Goal: Task Accomplishment & Management: Complete application form

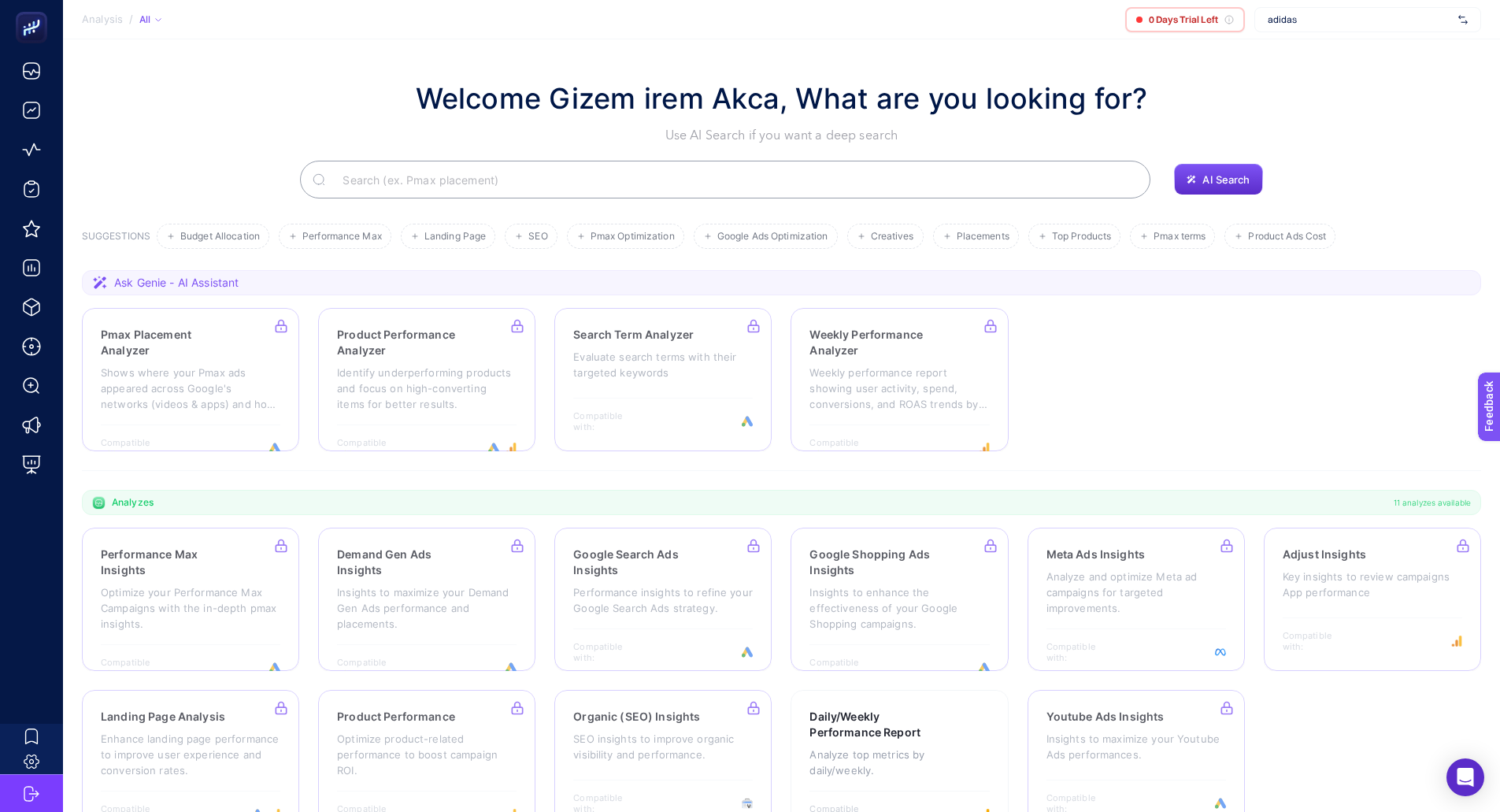
click at [1452, 20] on div "adidas" at bounding box center [1368, 19] width 227 height 25
click at [1461, 19] on img at bounding box center [1463, 20] width 10 height 16
click at [1436, 171] on div "AI Search" at bounding box center [781, 179] width 1399 height 38
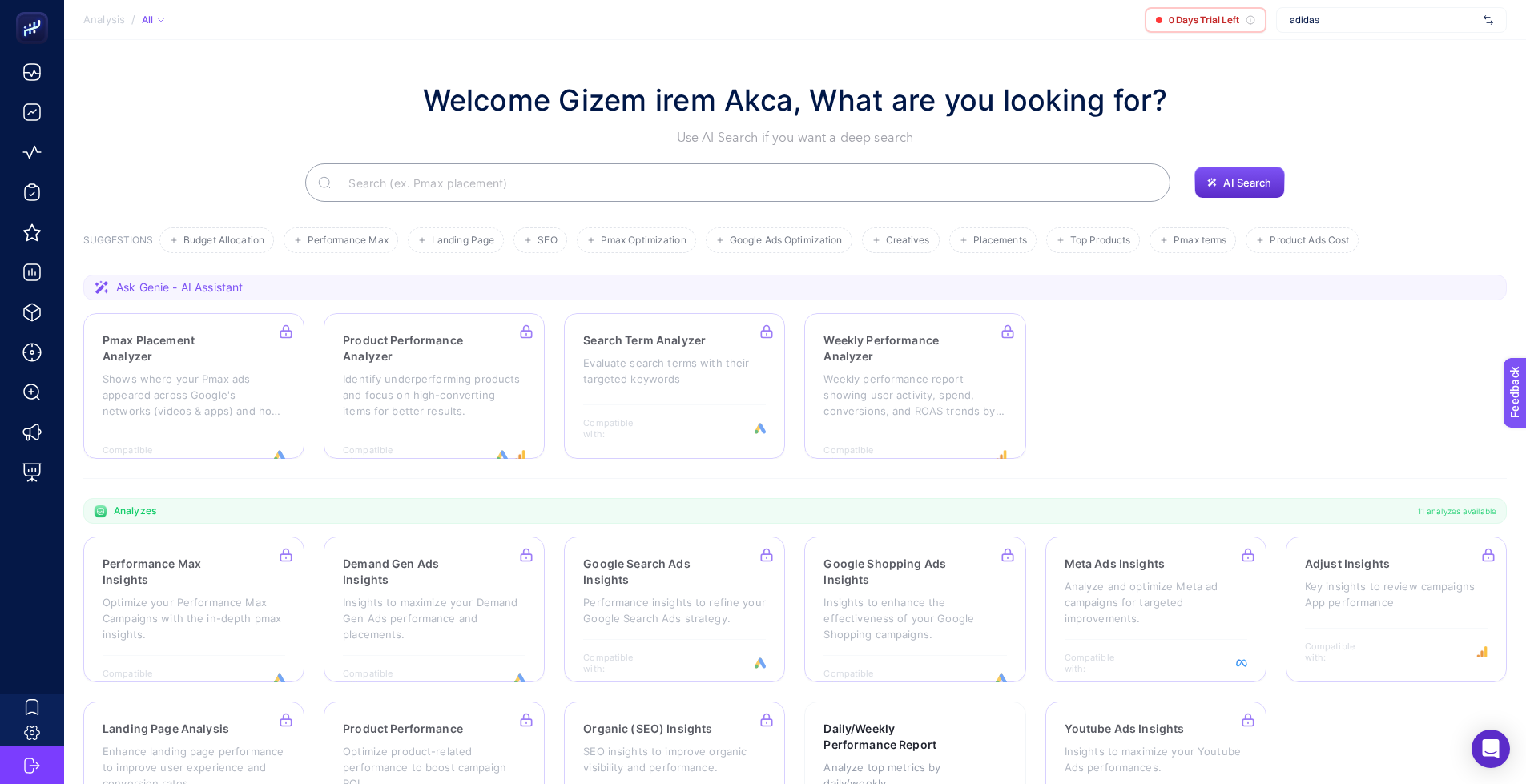
click at [1492, 21] on img at bounding box center [1488, 20] width 10 height 16
click at [1395, 81] on span "+ Add New Client" at bounding box center [1392, 82] width 75 height 12
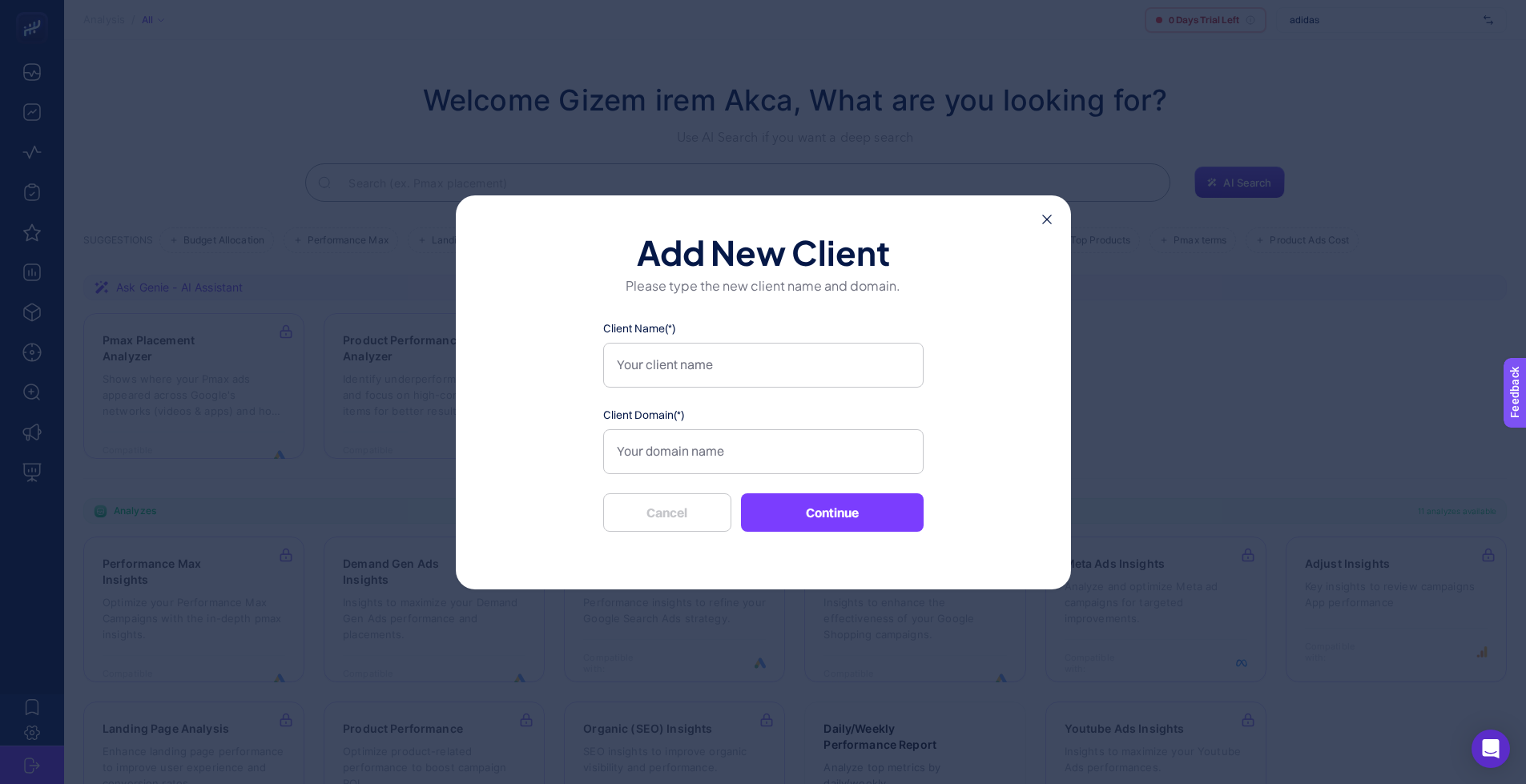
click at [1042, 218] on icon at bounding box center [1047, 219] width 10 height 10
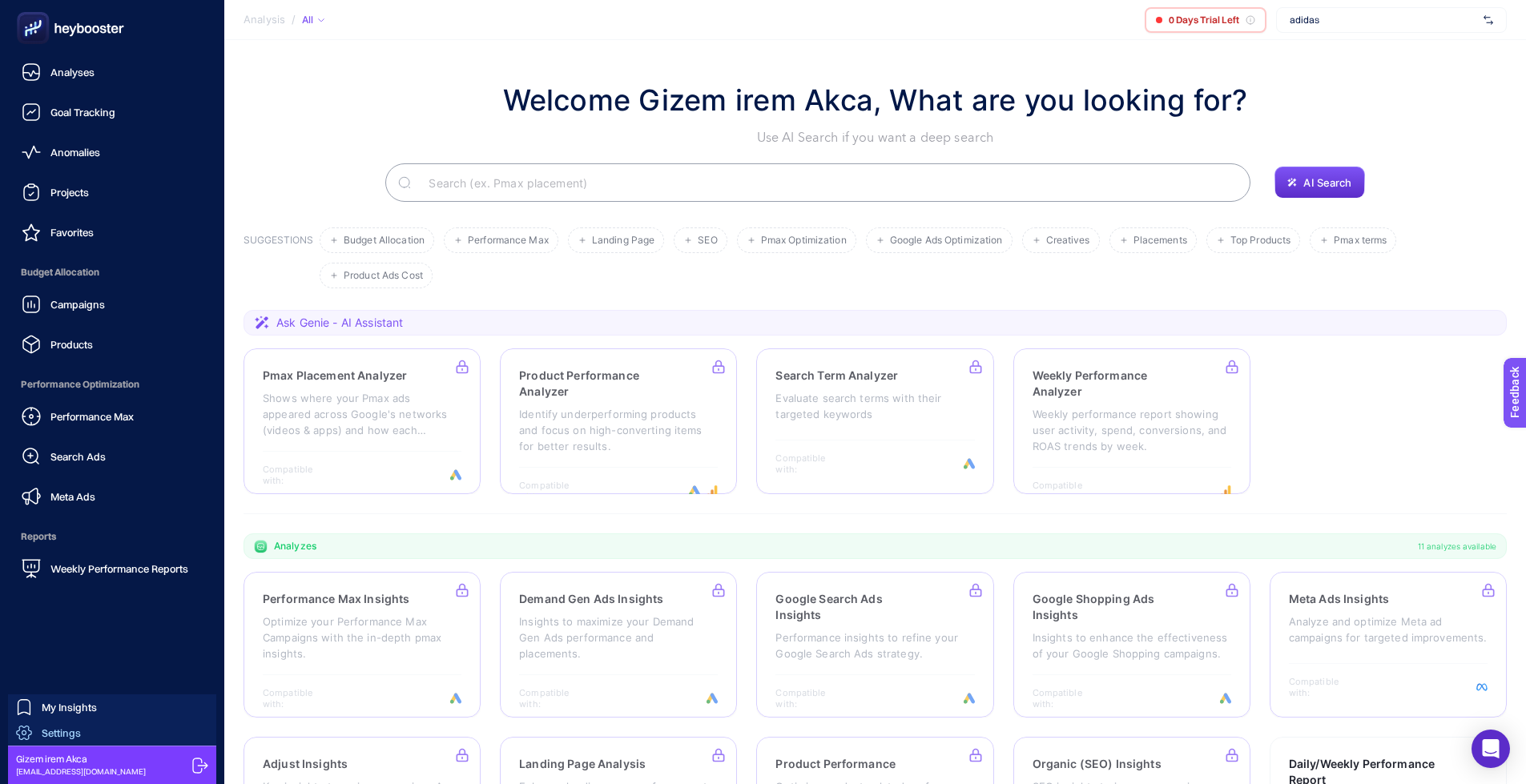
click at [70, 728] on span "Settings" at bounding box center [61, 732] width 39 height 13
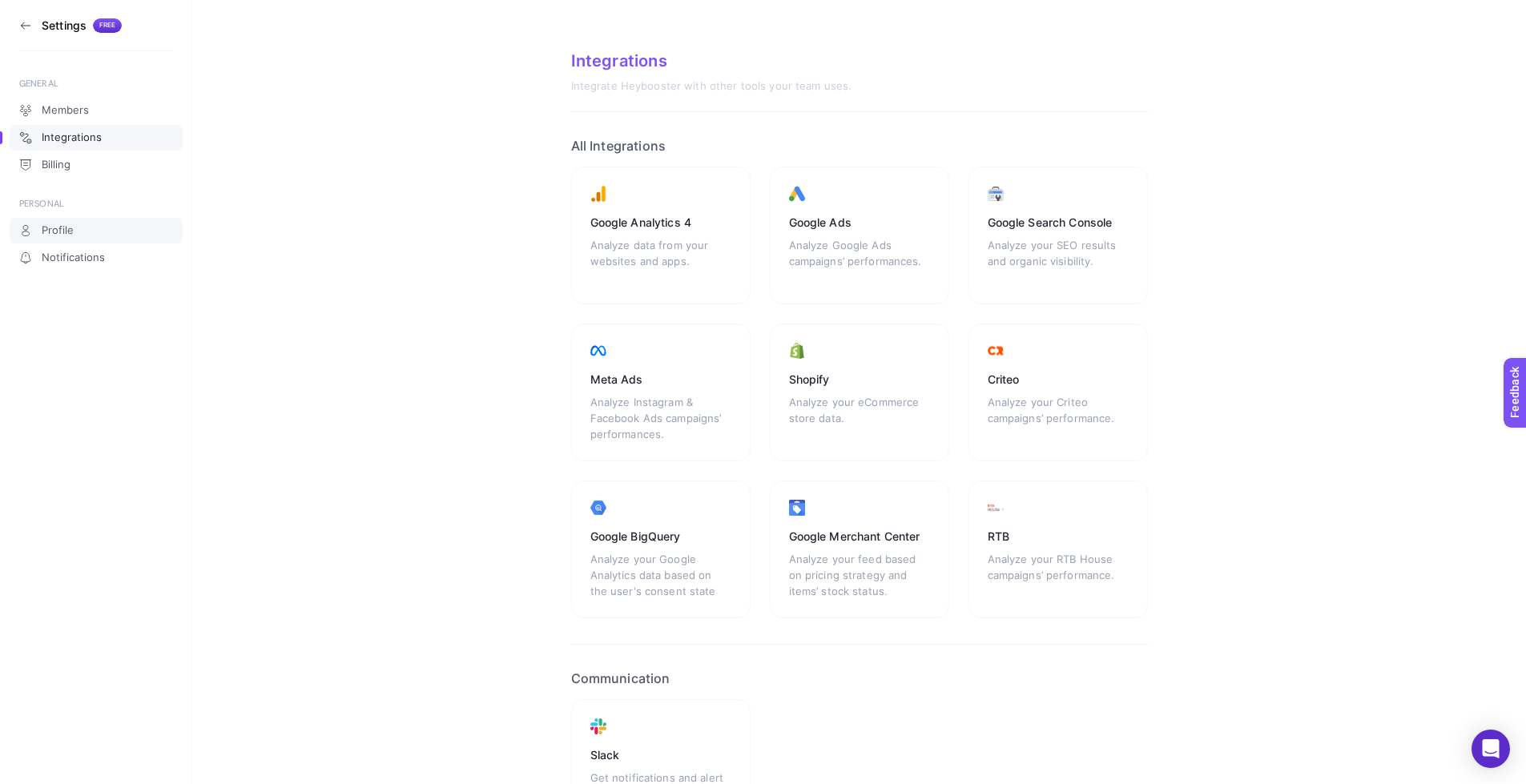
click at [62, 240] on link "Profile" at bounding box center [96, 230] width 173 height 25
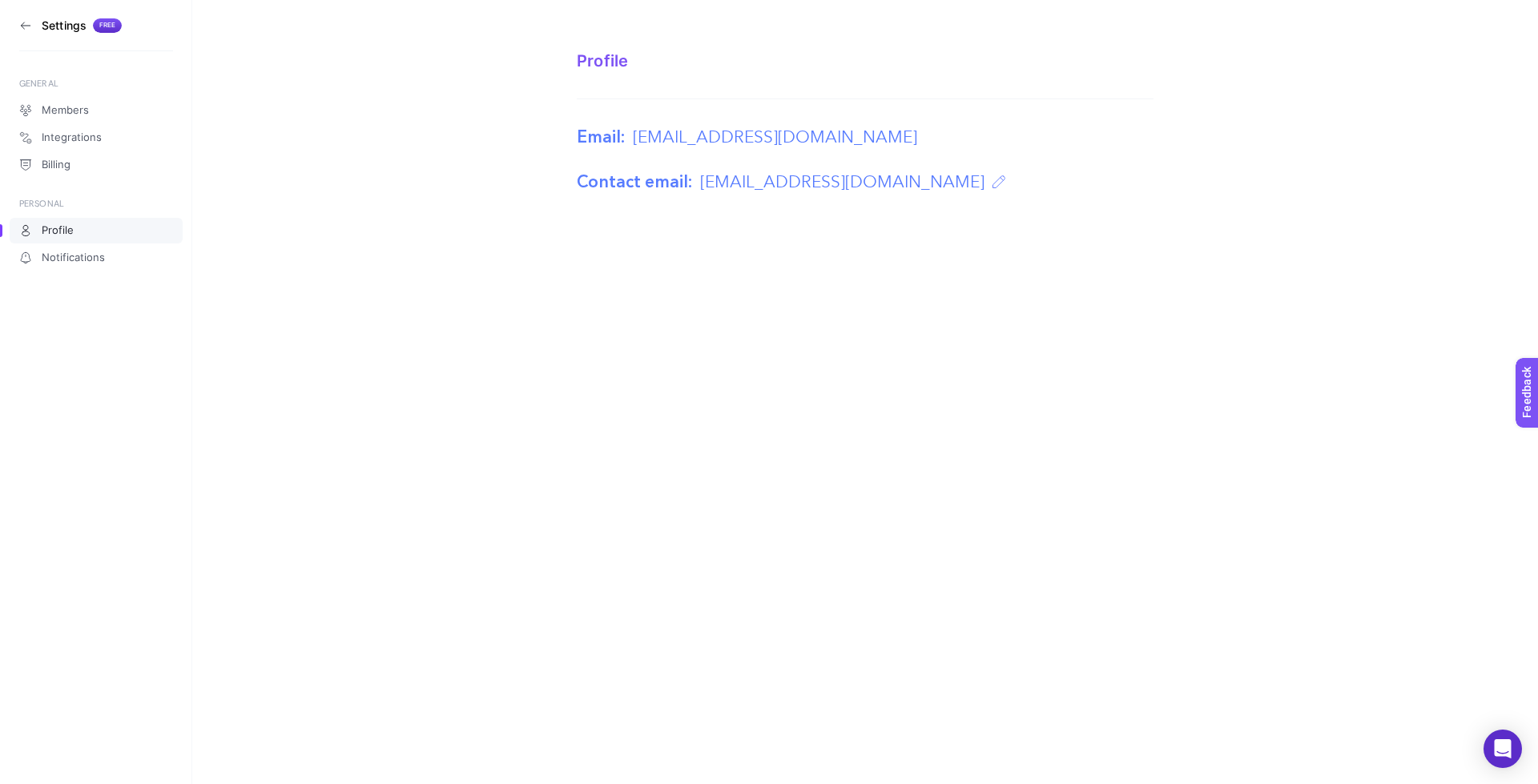
click at [20, 20] on icon at bounding box center [25, 25] width 13 height 13
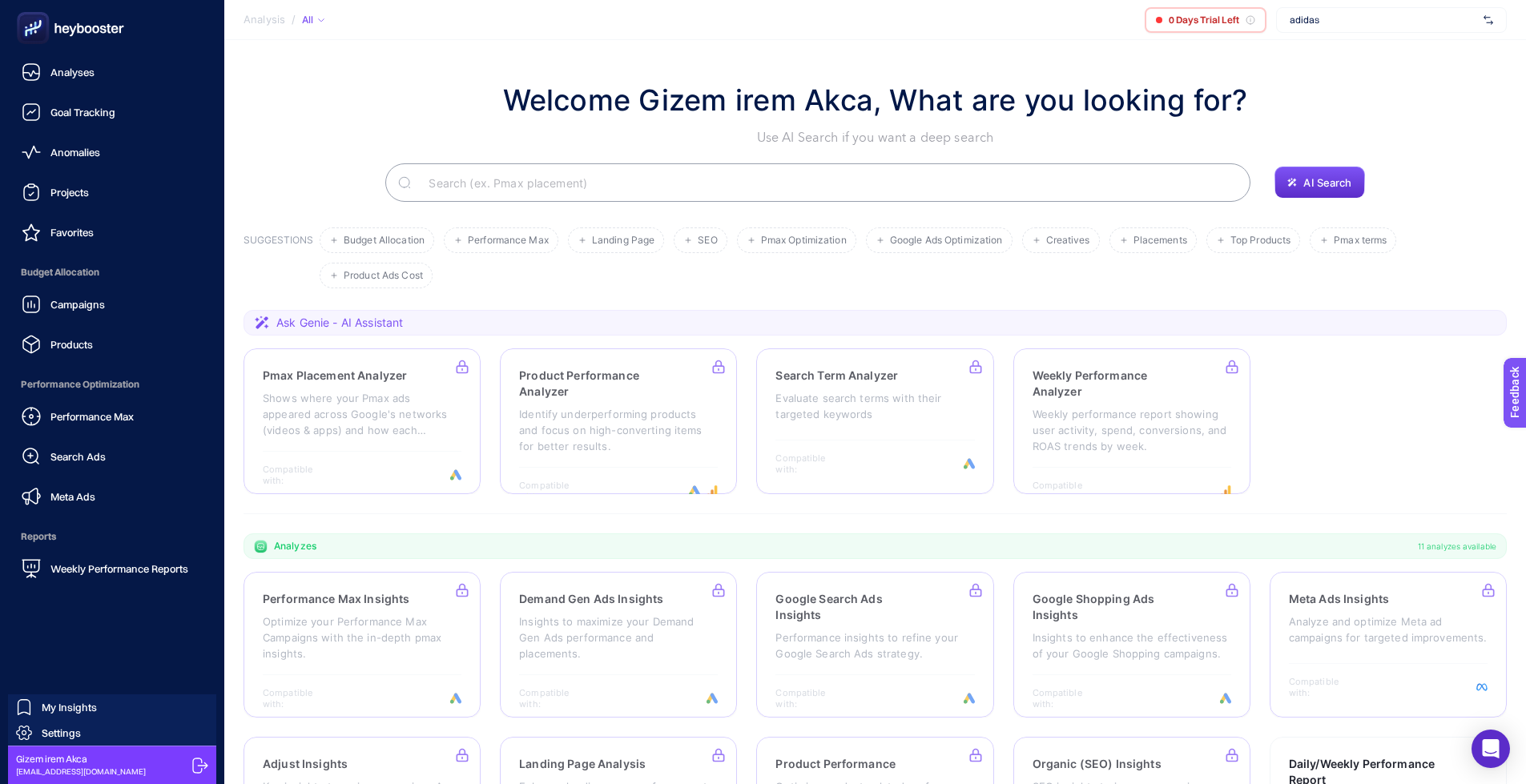
click at [197, 762] on icon at bounding box center [201, 766] width 16 height 16
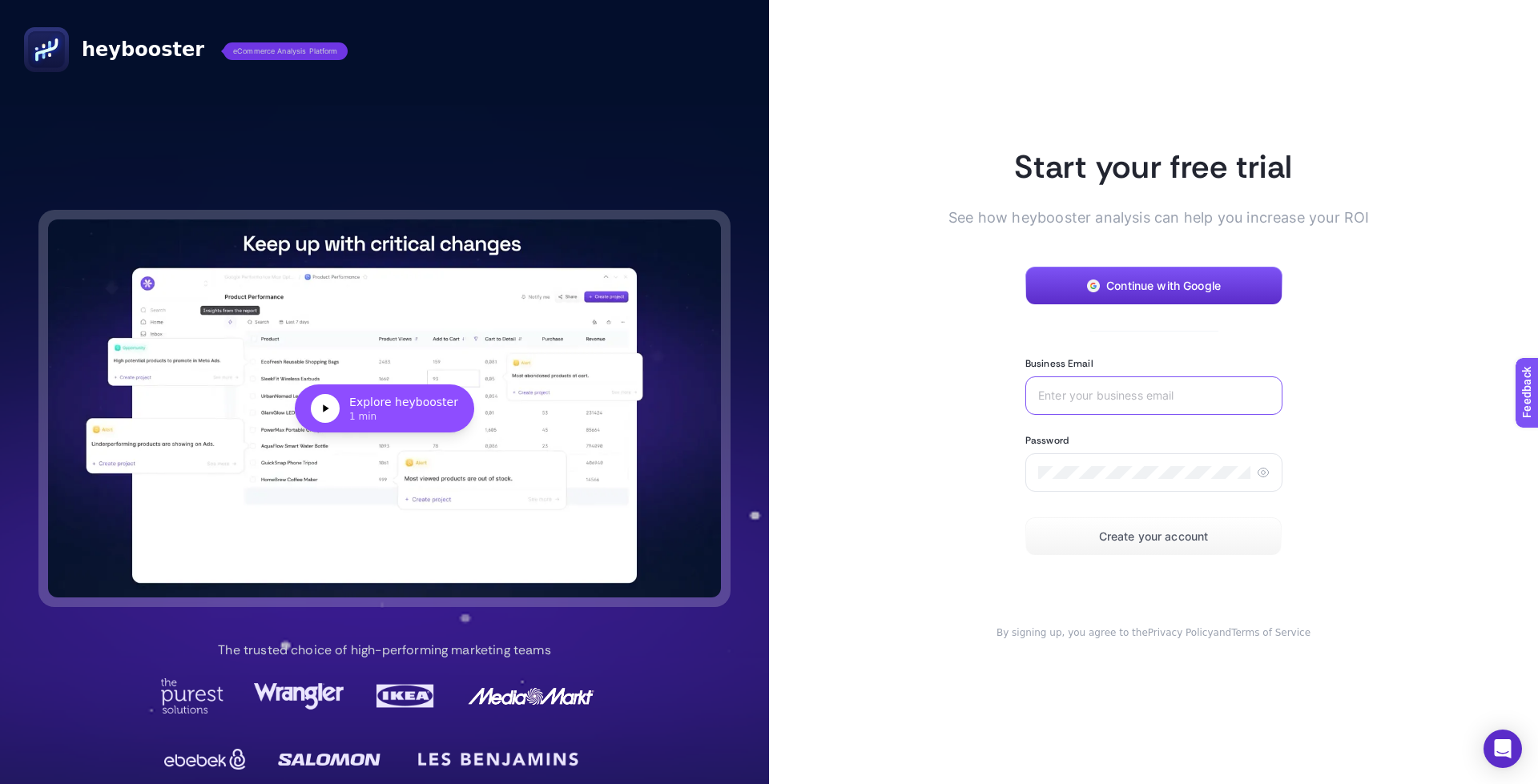
click at [1103, 391] on input "Business Email" at bounding box center [1153, 396] width 232 height 13
click at [1143, 279] on span "Continue with Google" at bounding box center [1163, 286] width 115 height 13
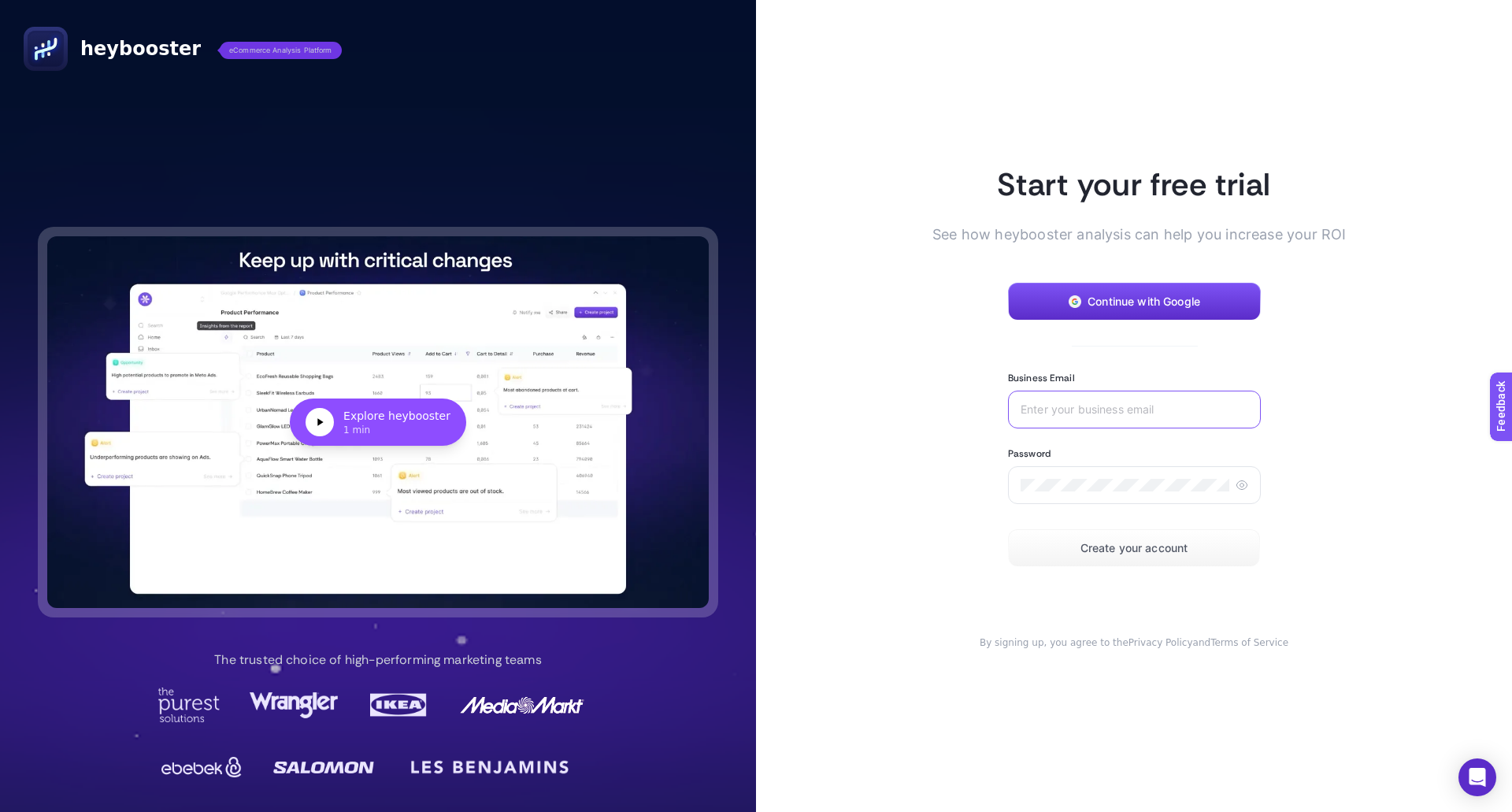
drag, startPoint x: 1175, startPoint y: 408, endPoint x: 1184, endPoint y: 412, distance: 9.8
click at [1175, 408] on input "Business Email" at bounding box center [1134, 410] width 228 height 13
type input "[EMAIL_ADDRESS][DOMAIN_NAME]"
click at [1233, 487] on div at bounding box center [1134, 484] width 253 height 38
click at [1238, 487] on icon at bounding box center [1242, 485] width 13 height 13
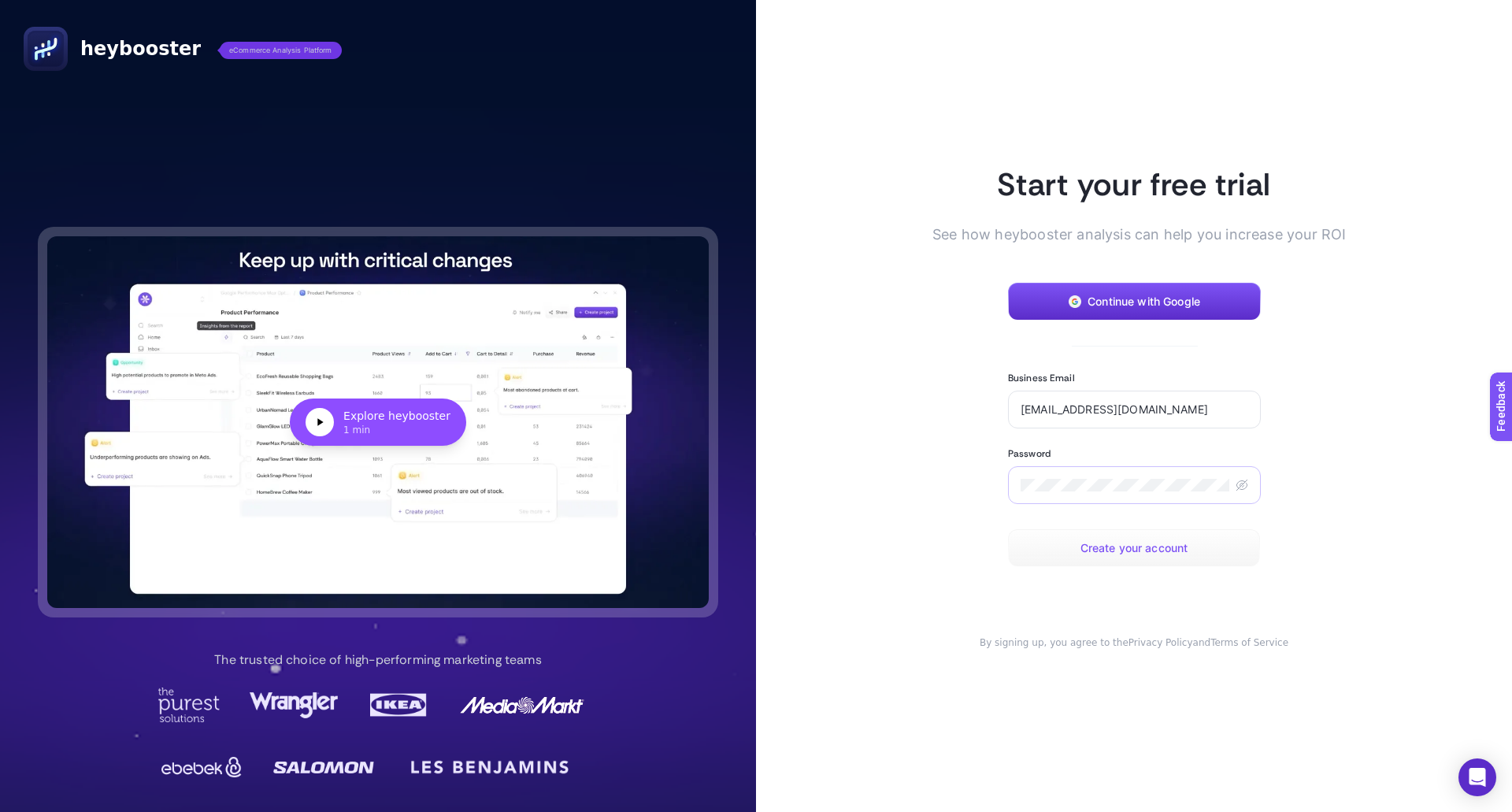
click at [1115, 546] on span "Create your account" at bounding box center [1134, 548] width 108 height 13
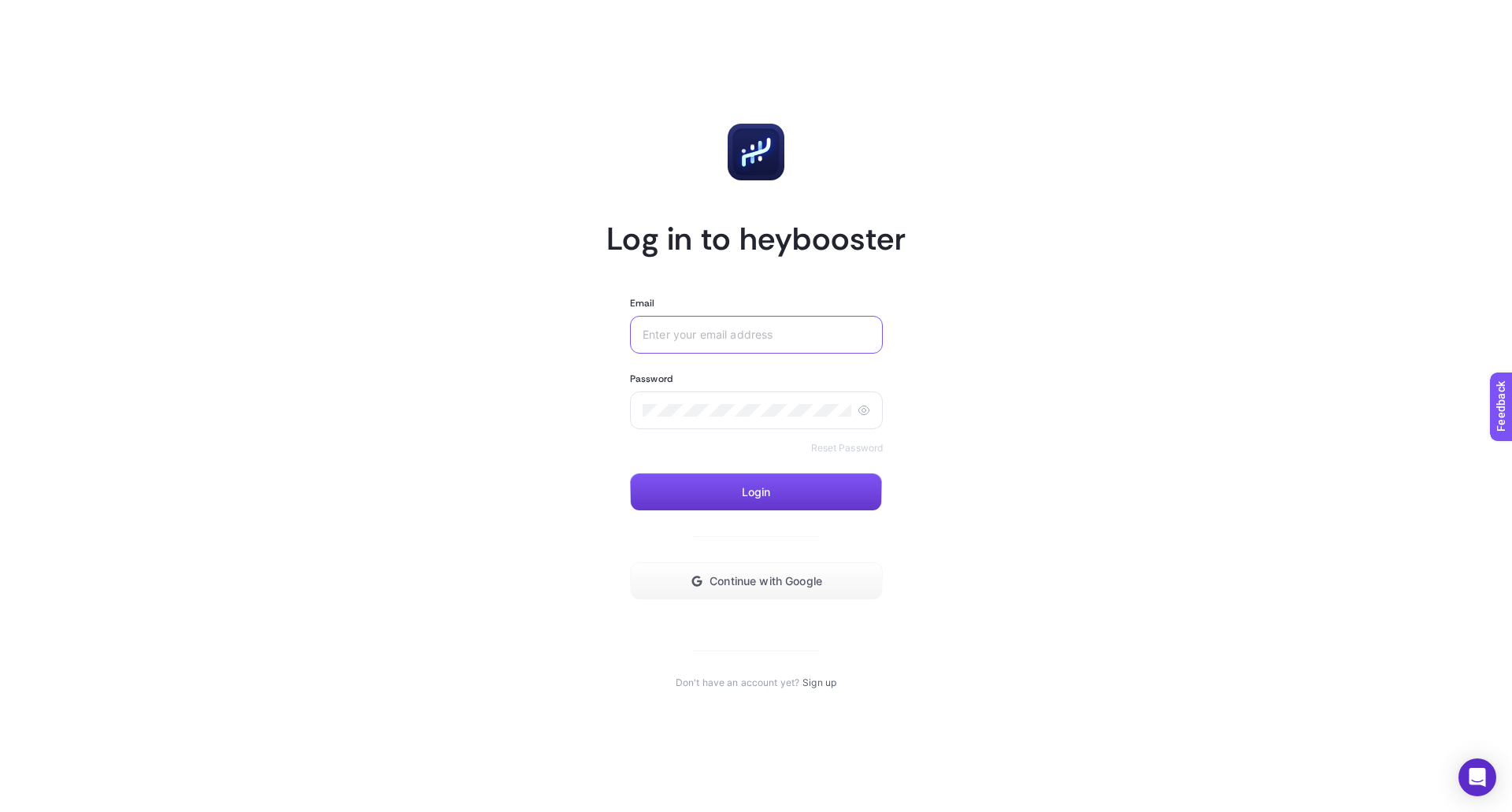
type input "[EMAIL_ADDRESS][DOMAIN_NAME]"
click at [745, 483] on button "Login" at bounding box center [756, 492] width 252 height 38
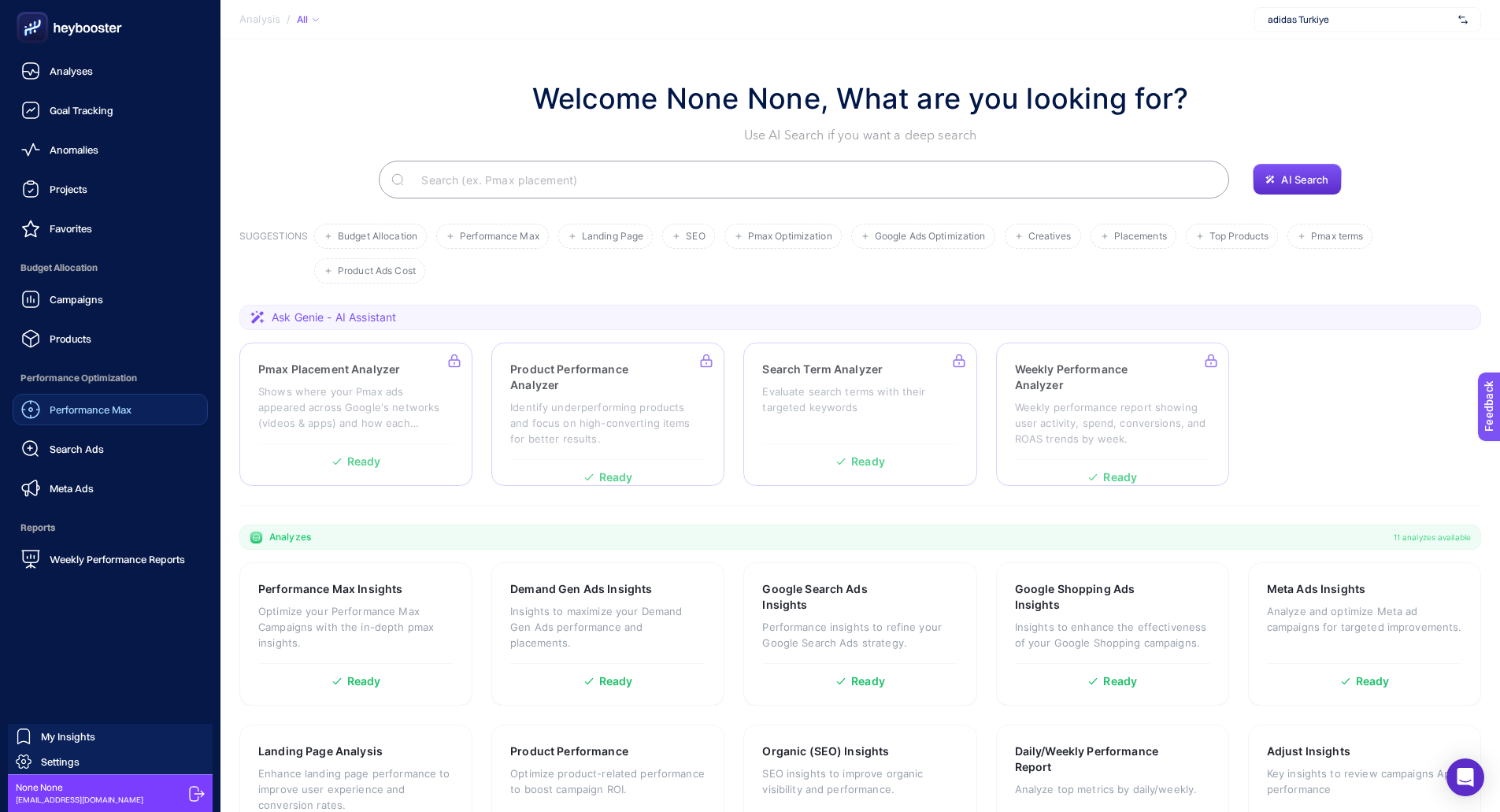
click at [84, 403] on span "Performance Max" at bounding box center [91, 410] width 82 height 13
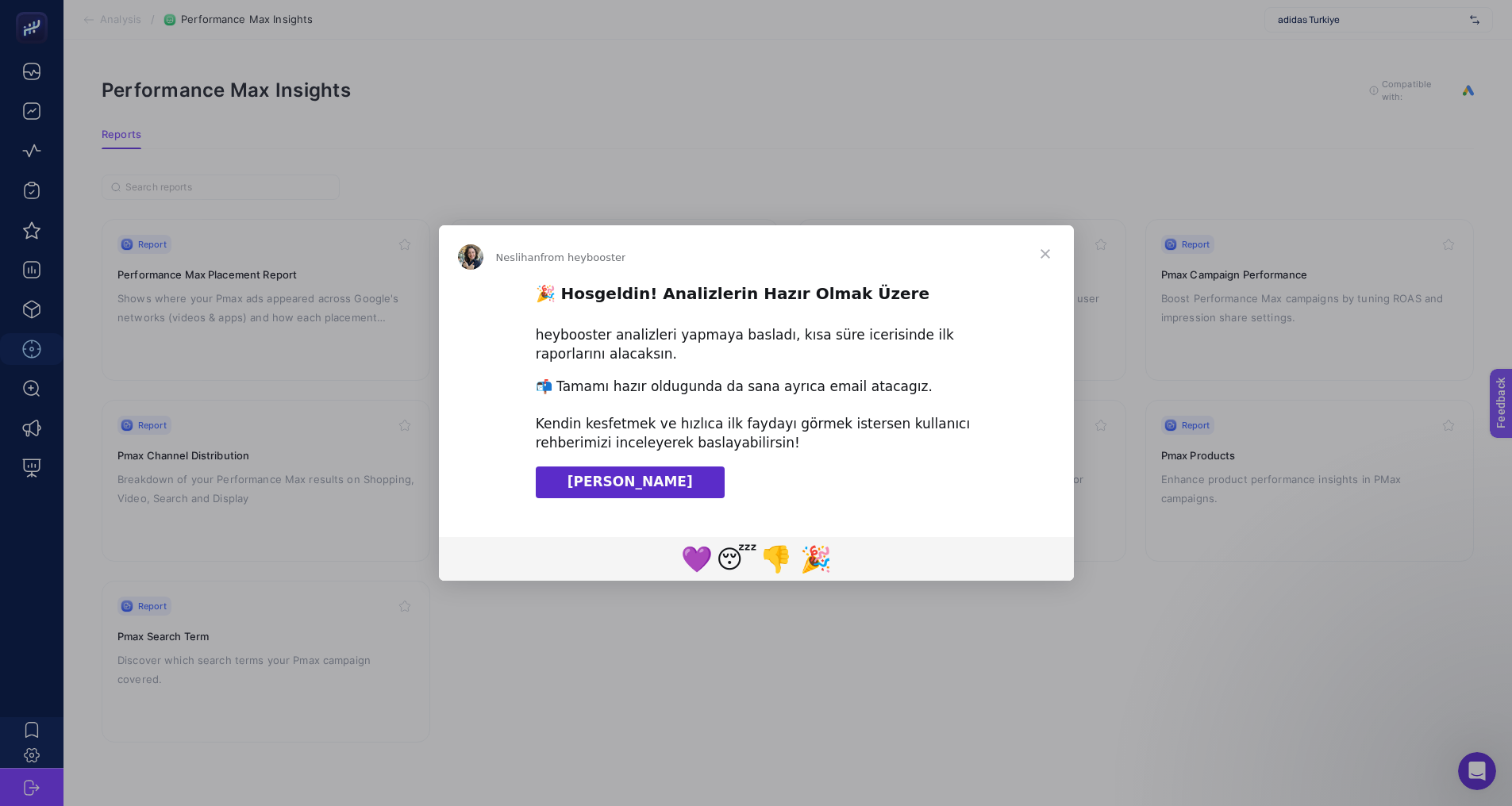
click at [1037, 247] on span "Close" at bounding box center [1045, 254] width 57 height 57
